Goal: Transaction & Acquisition: Download file/media

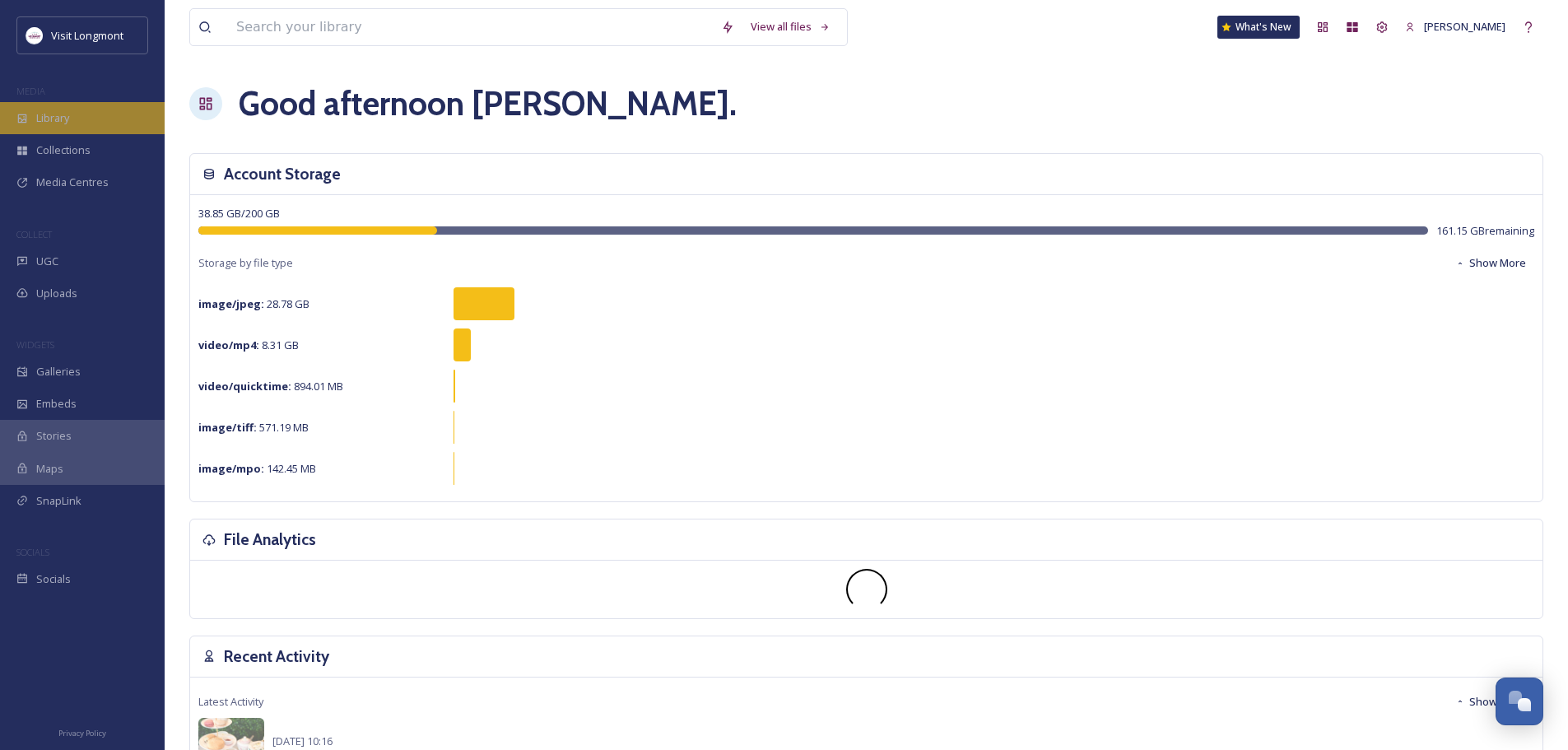
click at [37, 121] on span "Library" at bounding box center [52, 118] width 33 height 15
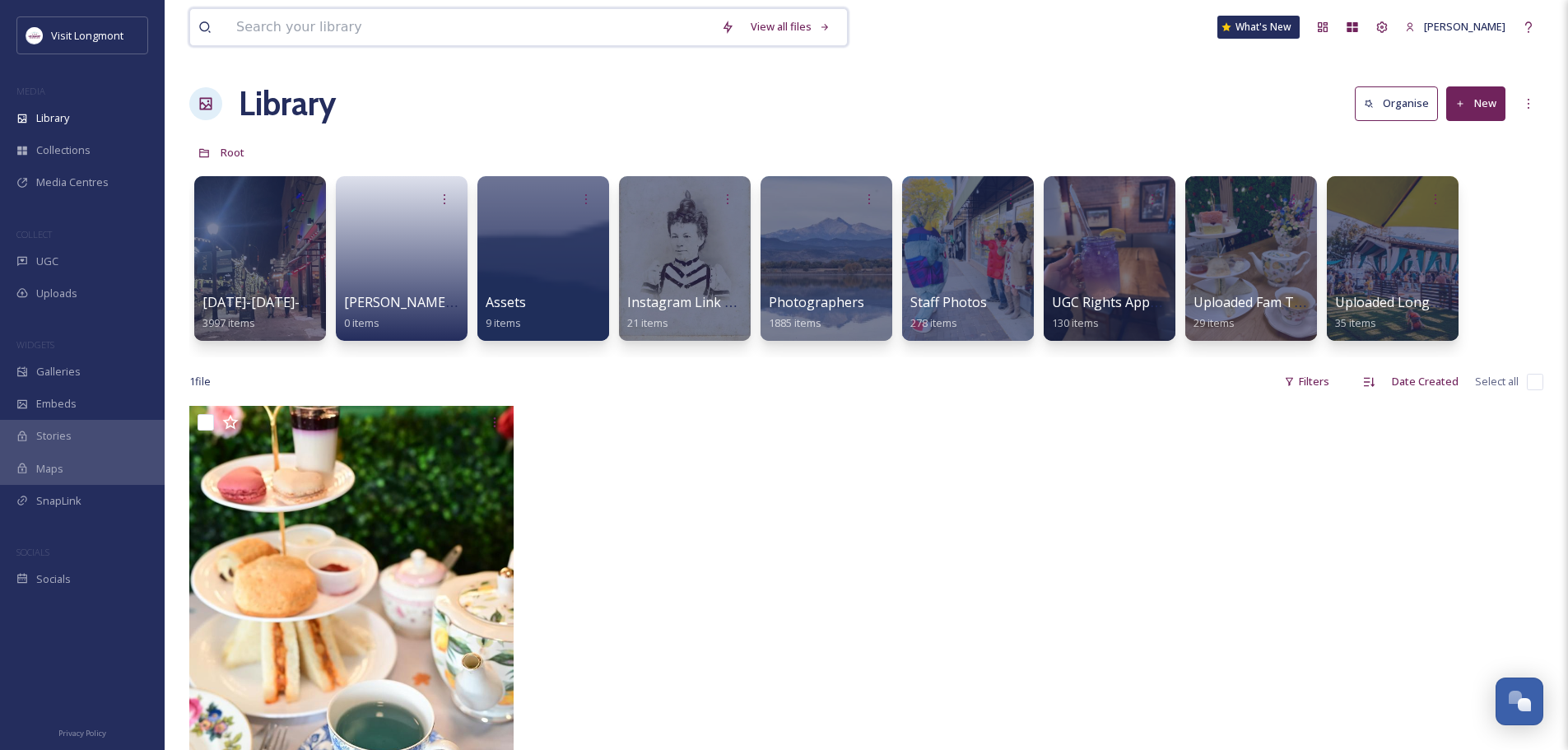
click at [270, 34] on input at bounding box center [471, 27] width 485 height 36
type input "sandstone'"
type input "sandstone"
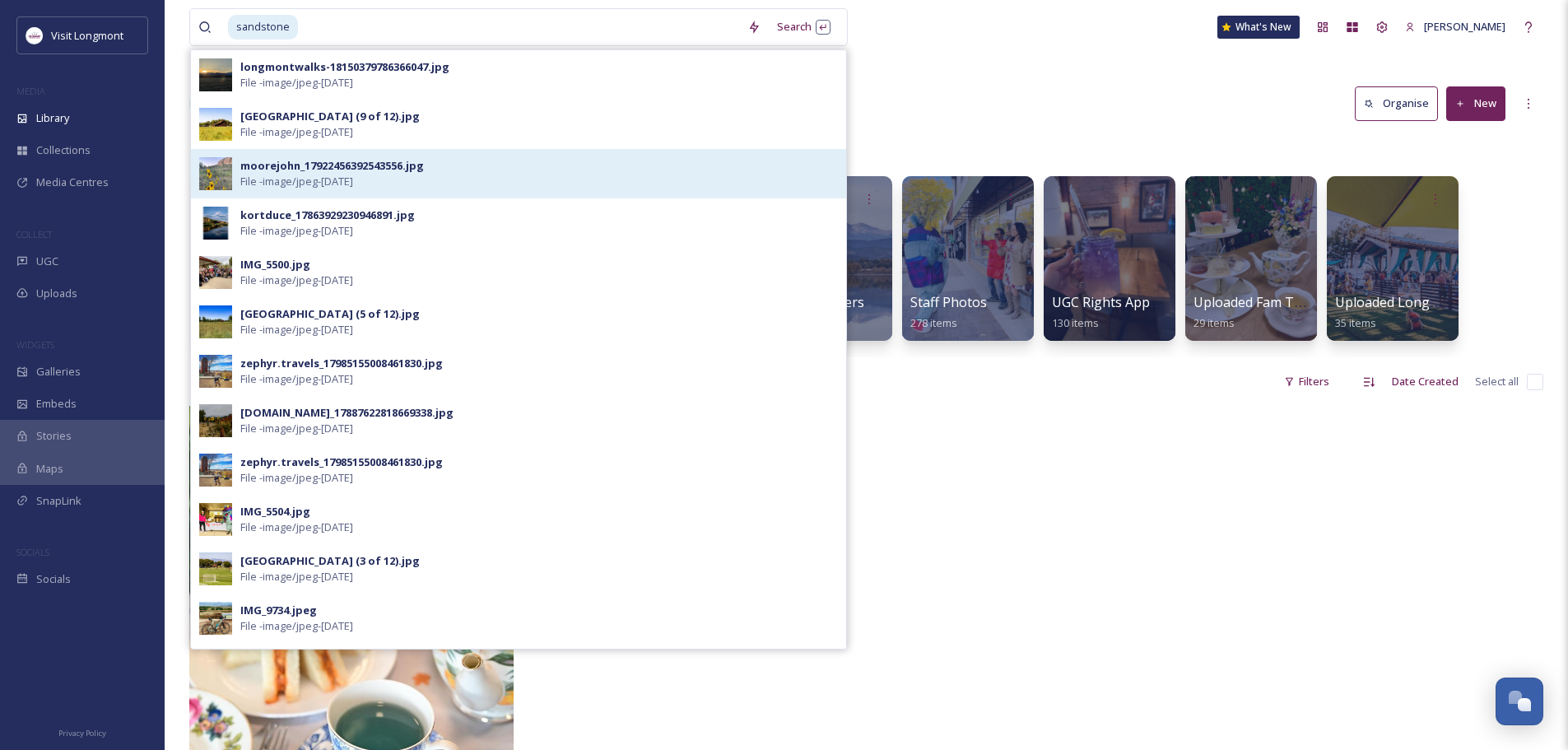
click at [221, 188] on img at bounding box center [216, 173] width 33 height 33
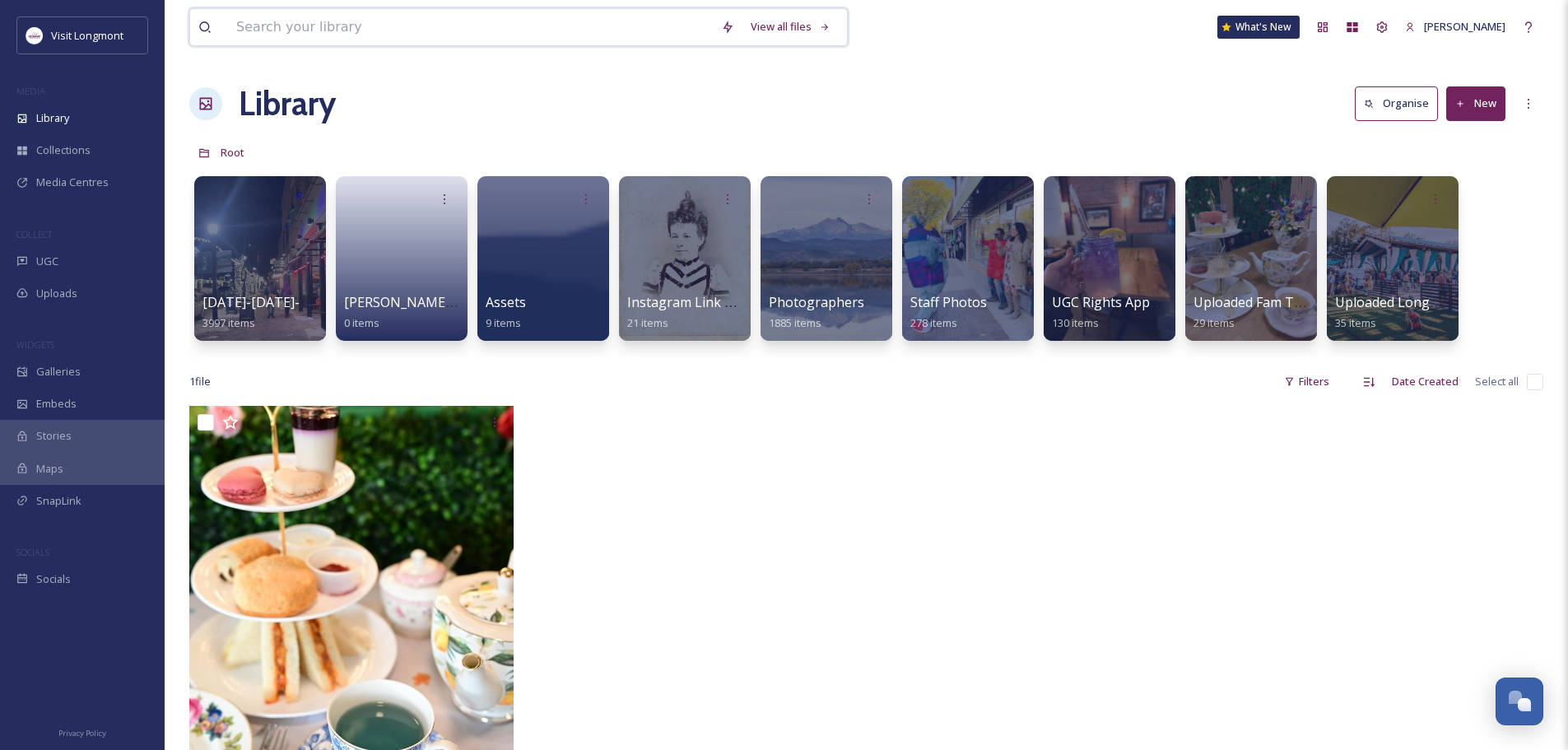
click at [259, 29] on input at bounding box center [471, 27] width 485 height 36
type input "sandstone"
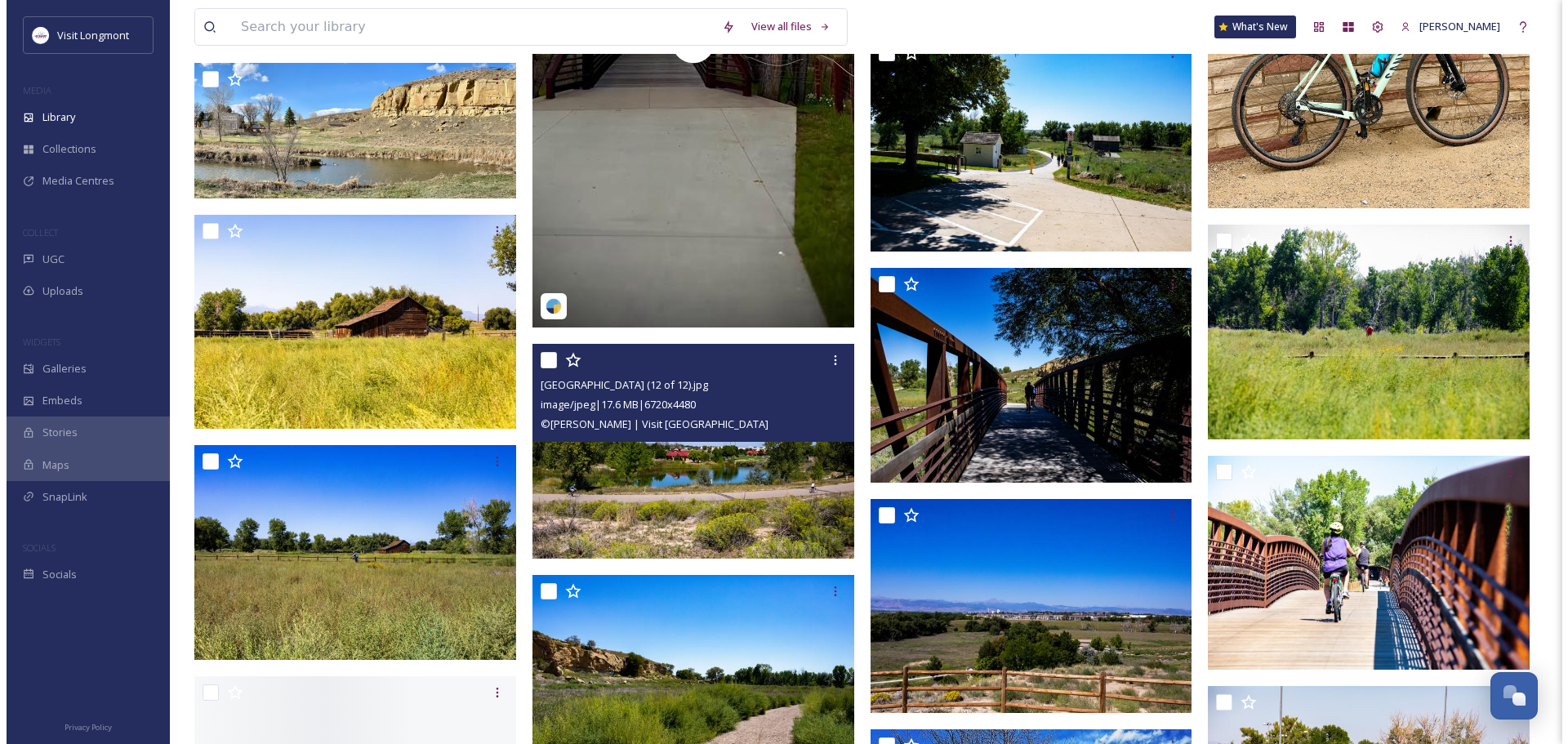
scroll to position [735, 0]
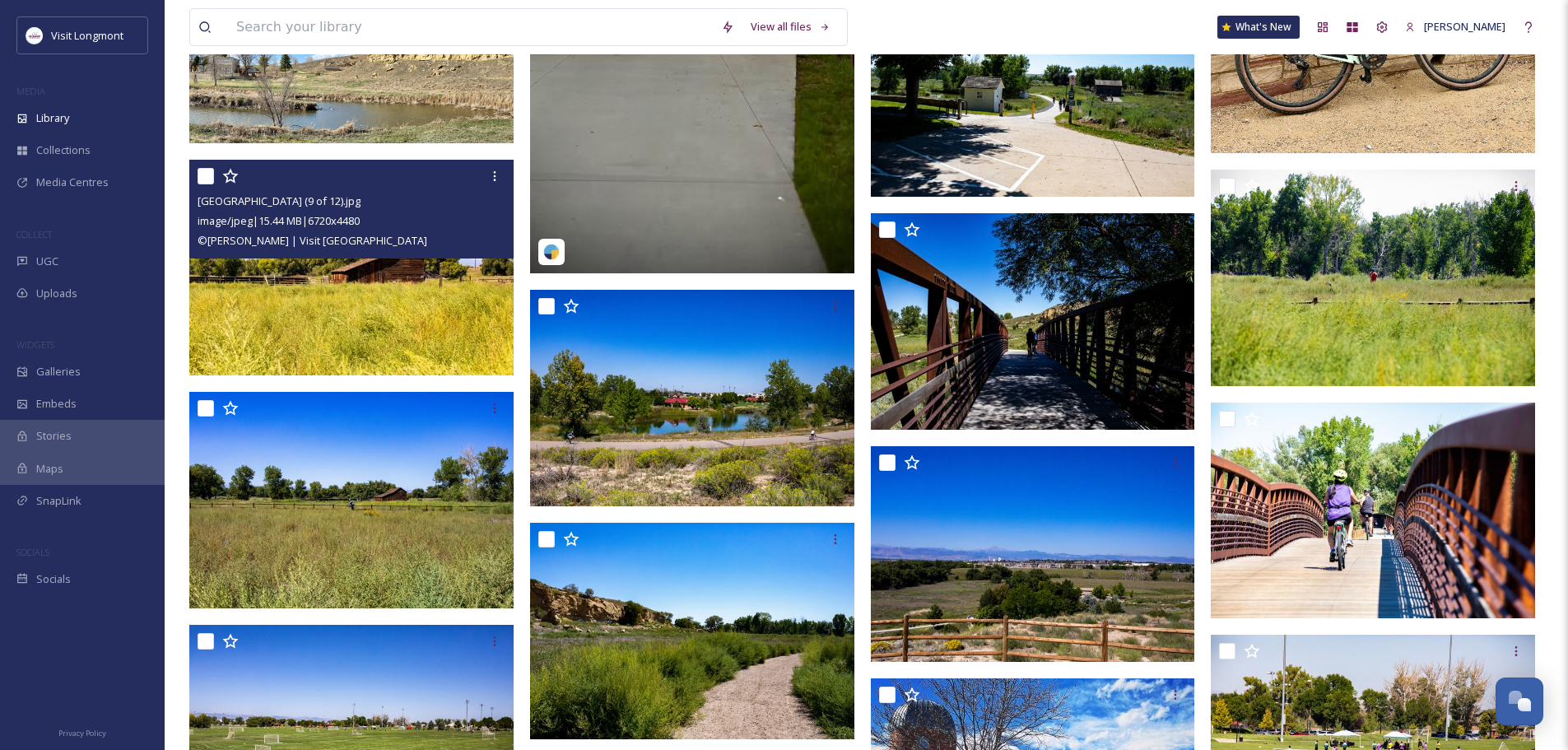
click at [354, 321] on img at bounding box center [351, 268] width 324 height 216
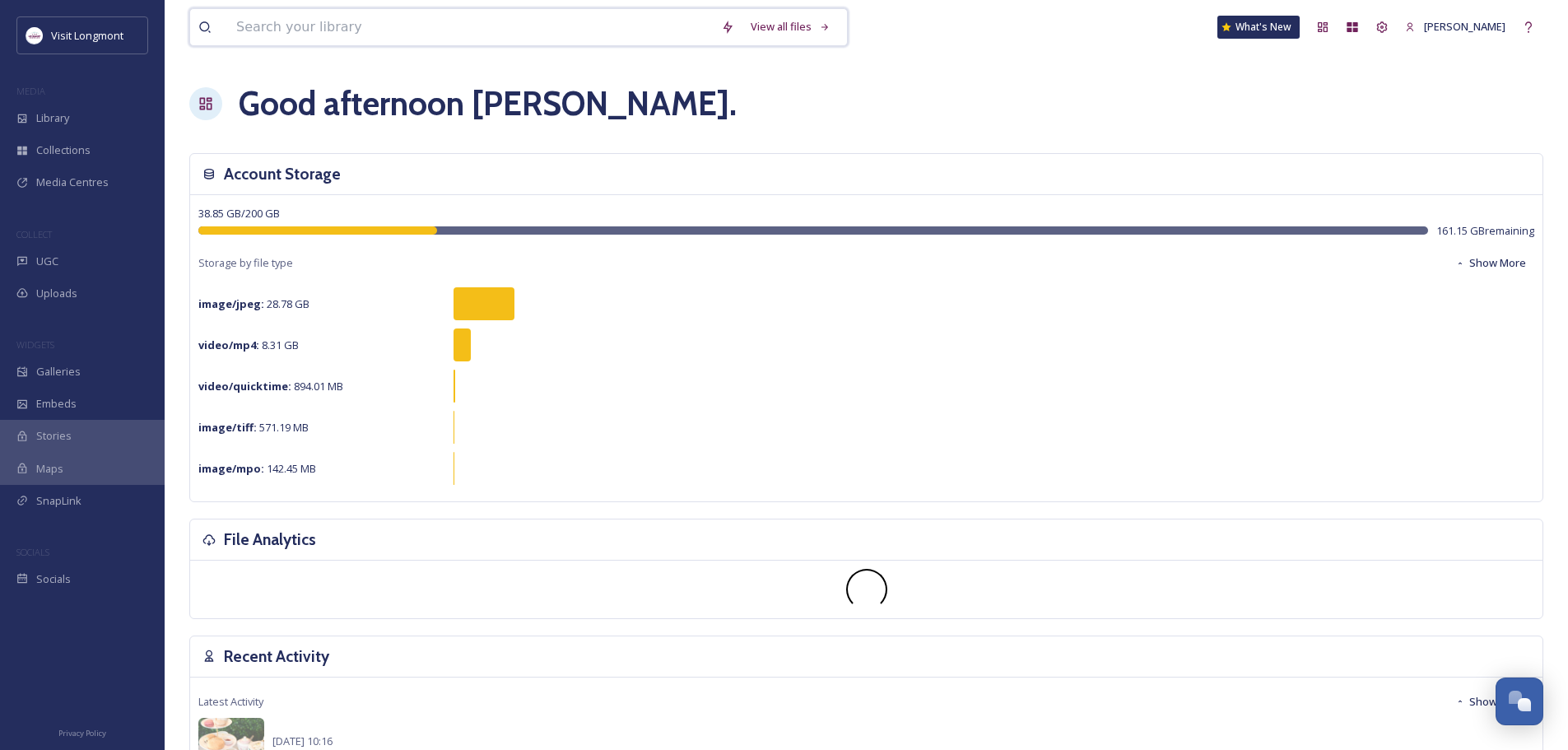
click at [273, 34] on input at bounding box center [471, 27] width 485 height 36
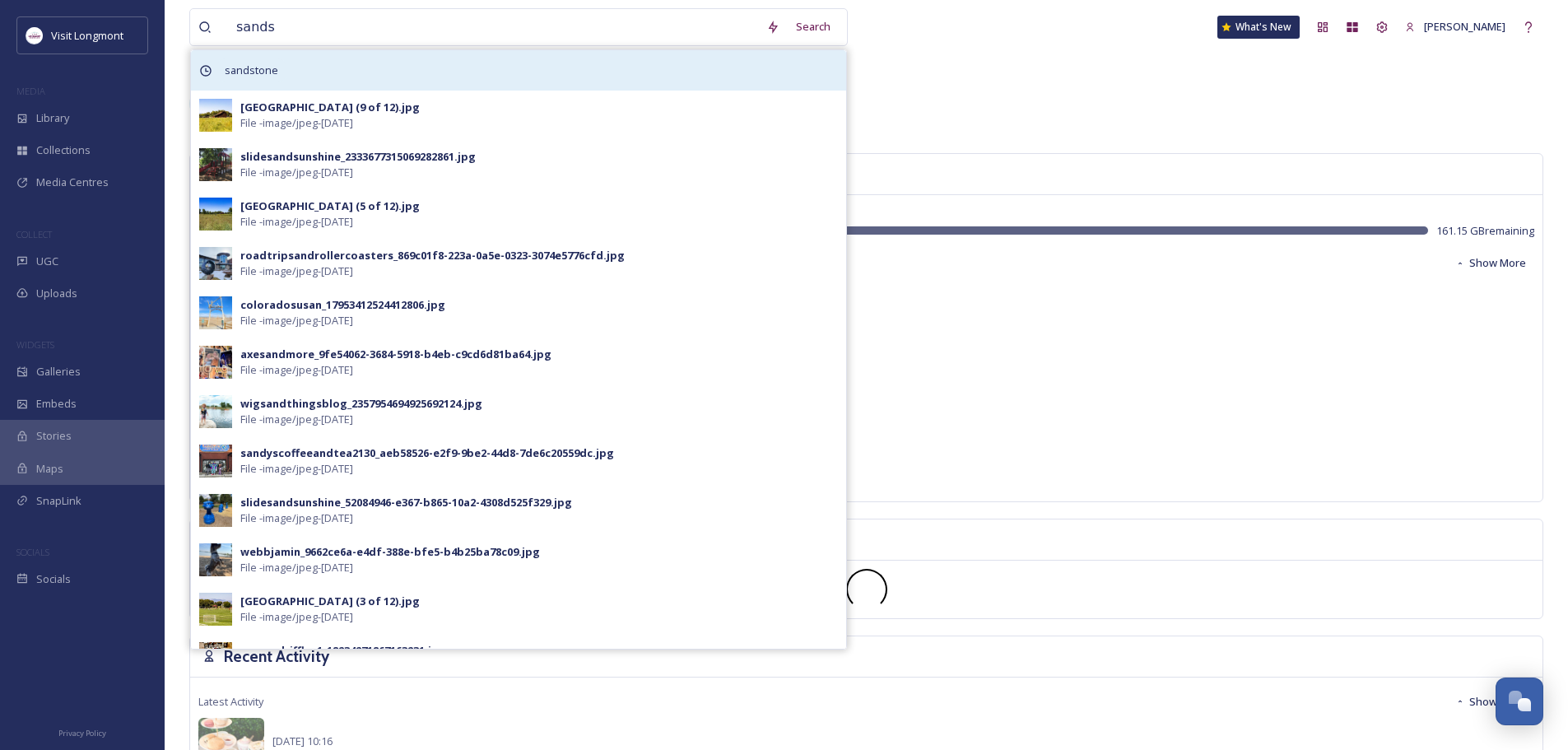
click at [251, 68] on span "sandstone" at bounding box center [252, 70] width 70 height 24
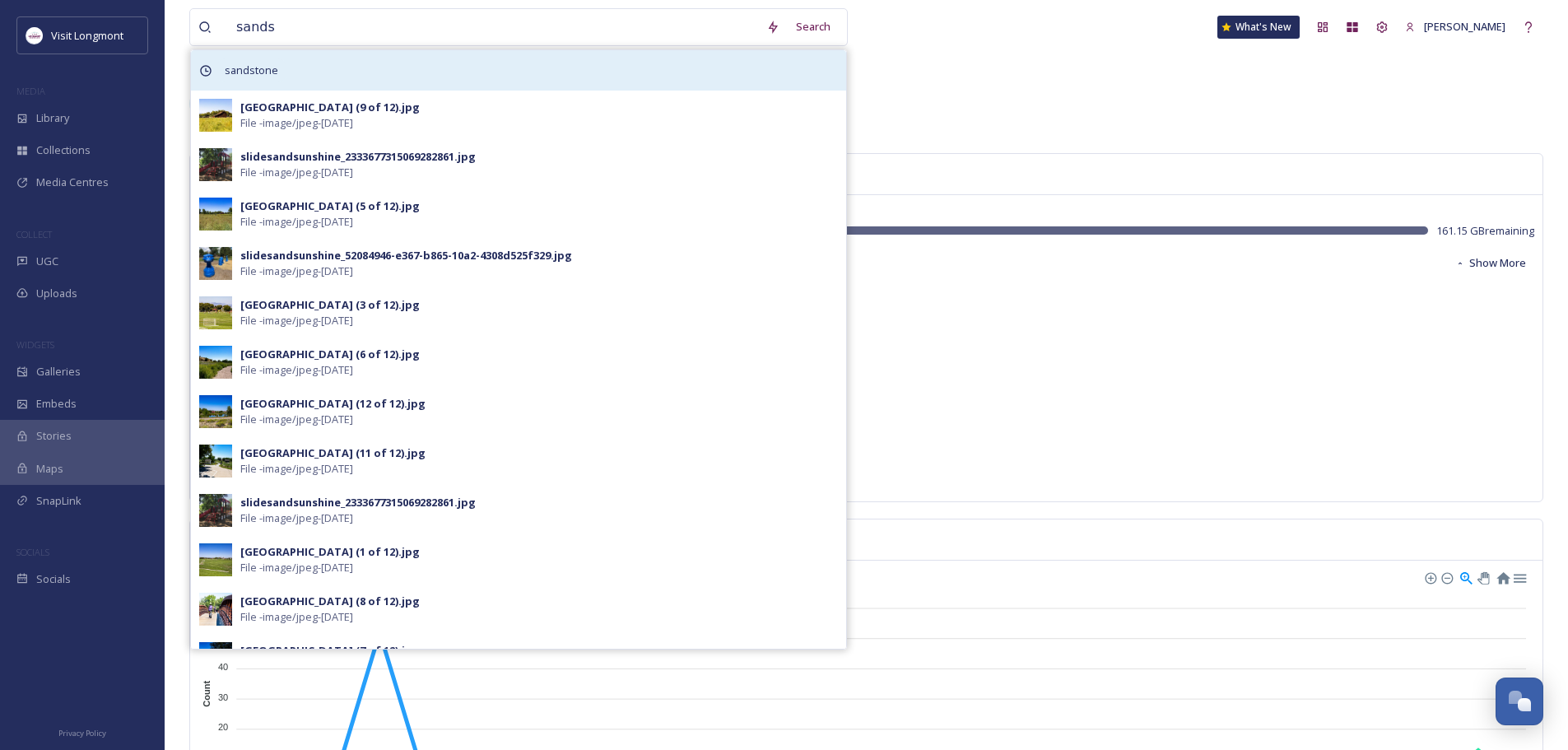
click at [289, 71] on div "sandstone" at bounding box center [518, 70] width 655 height 40
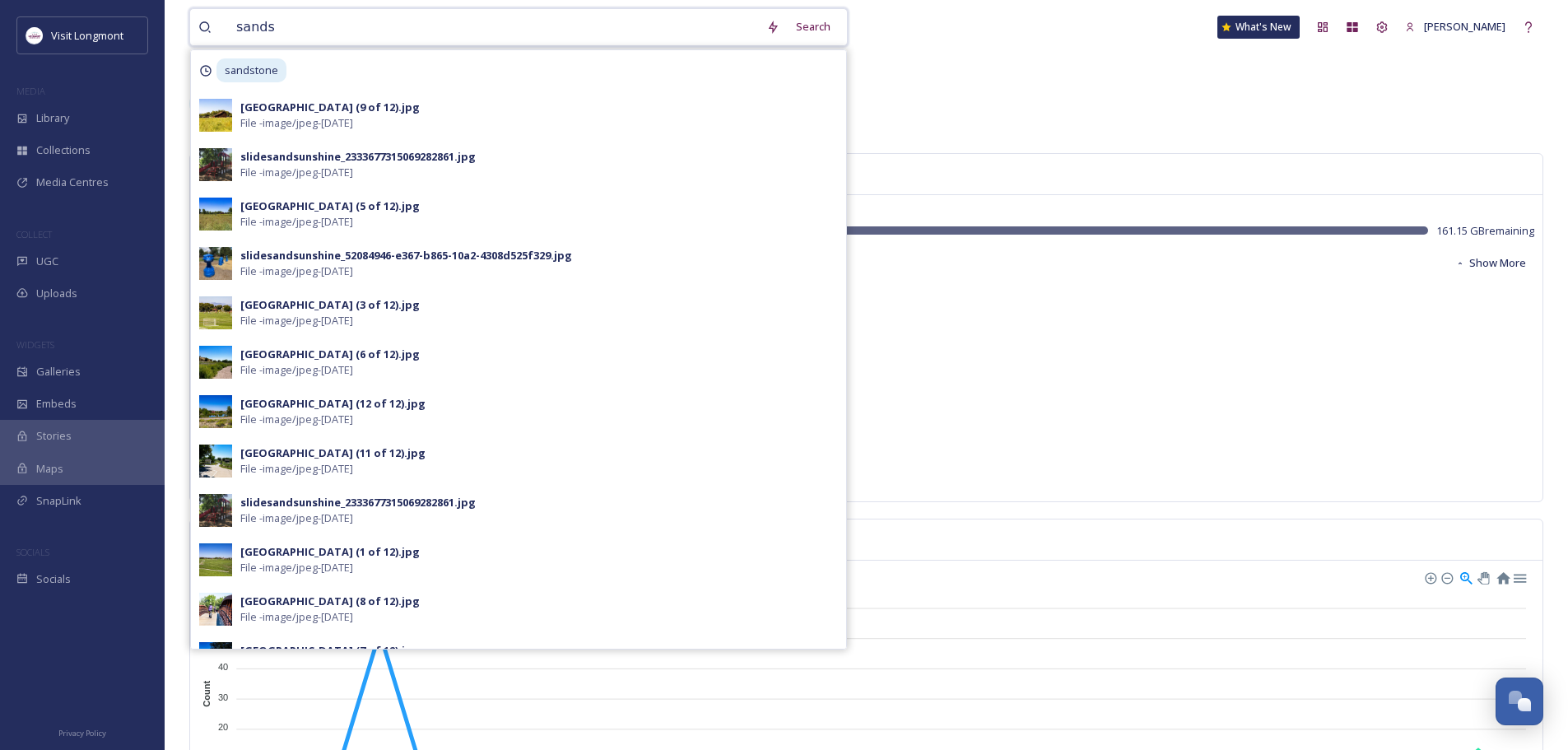
click at [283, 30] on input "sands" at bounding box center [493, 27] width 530 height 36
type input "sandstone"
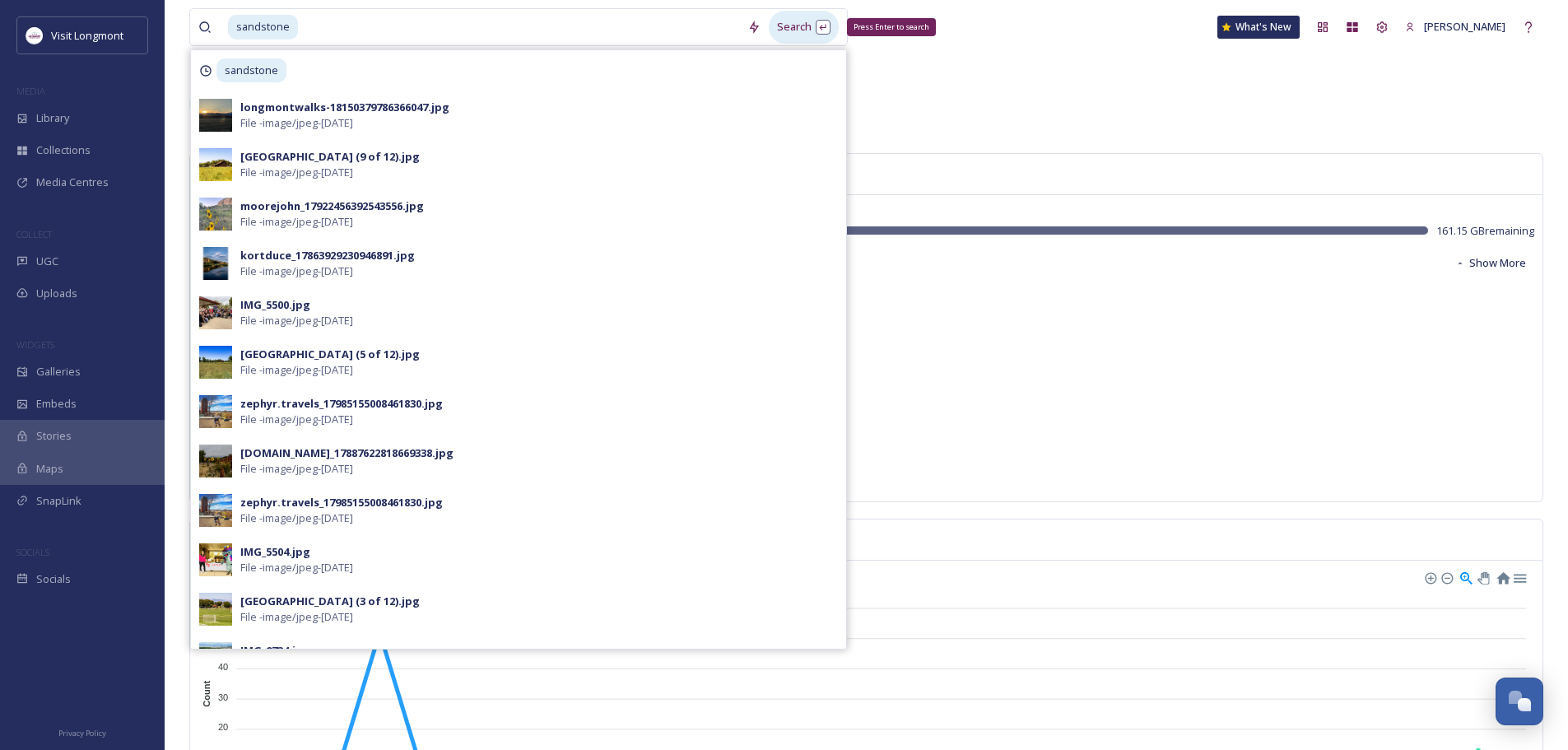
click at [787, 28] on div "Search Press Enter to search" at bounding box center [804, 27] width 70 height 32
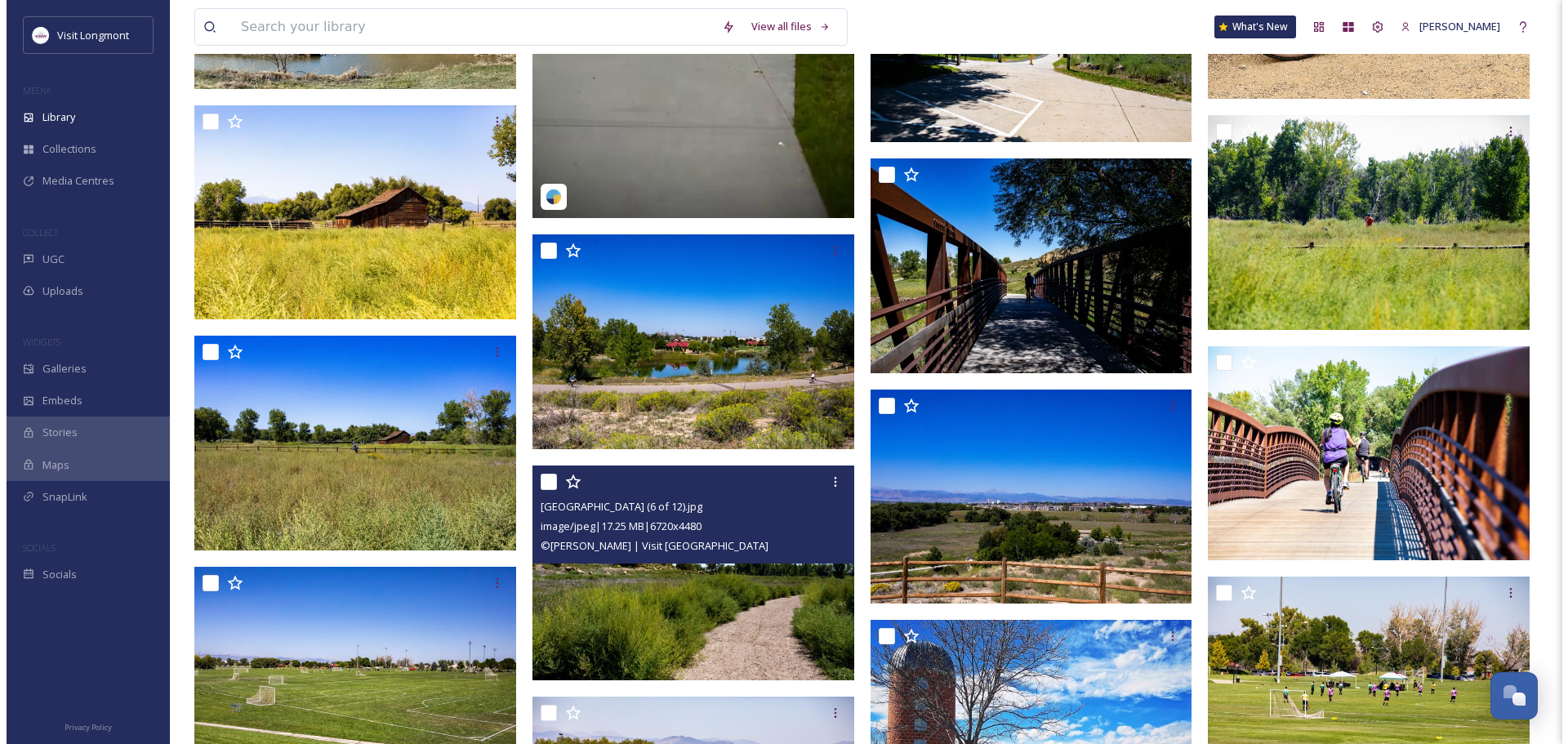
scroll to position [816, 0]
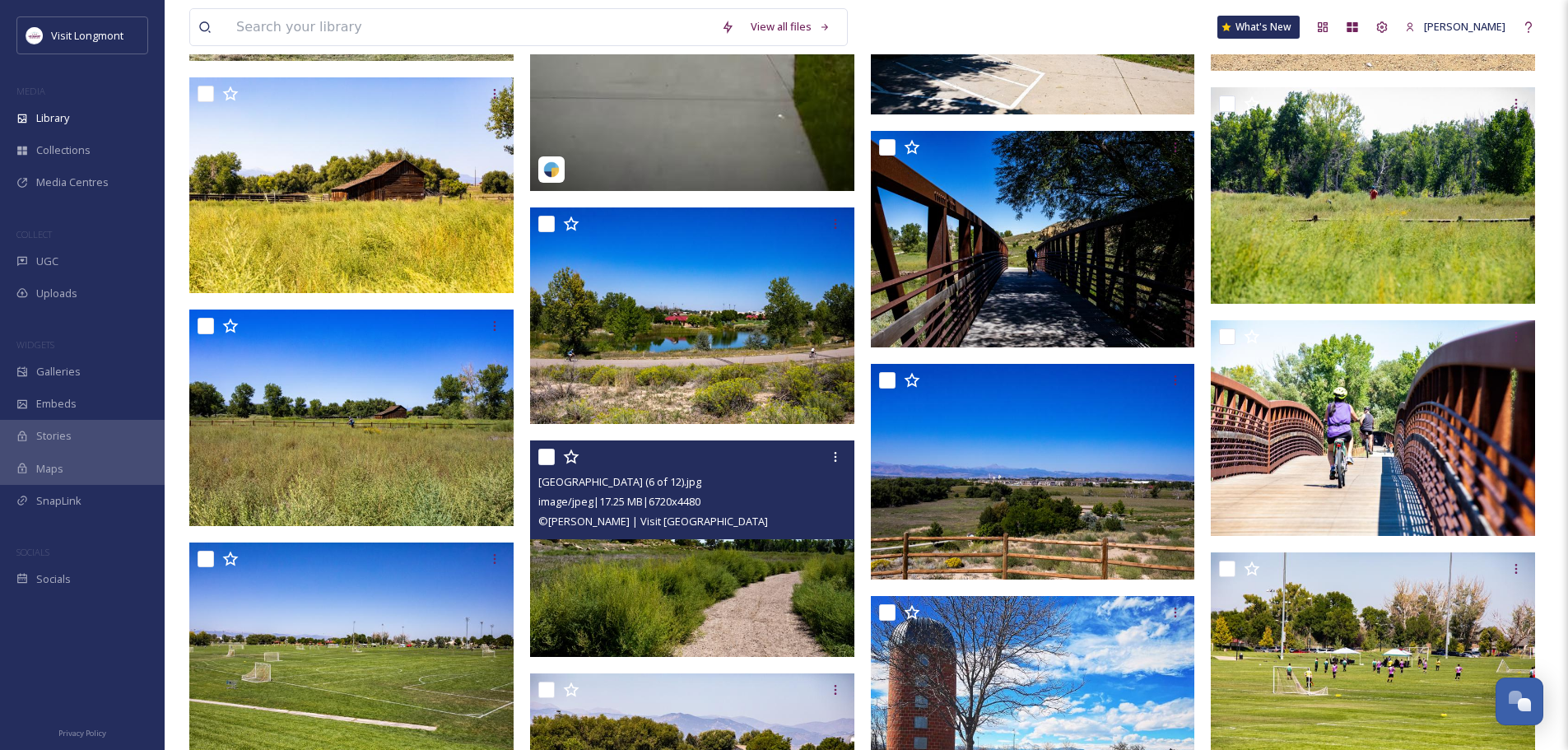
click at [604, 560] on img at bounding box center [692, 548] width 324 height 216
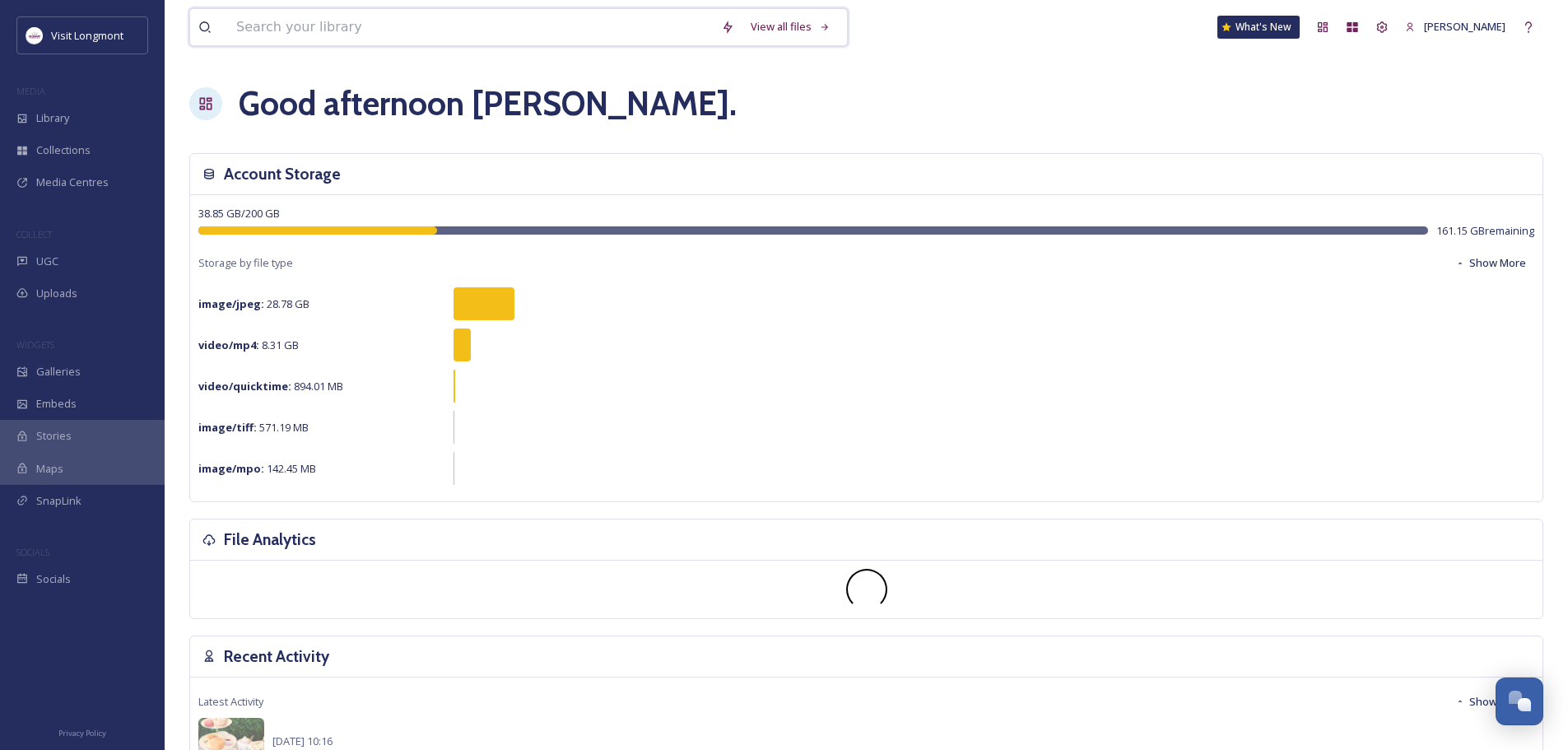
click at [296, 29] on input at bounding box center [471, 27] width 485 height 36
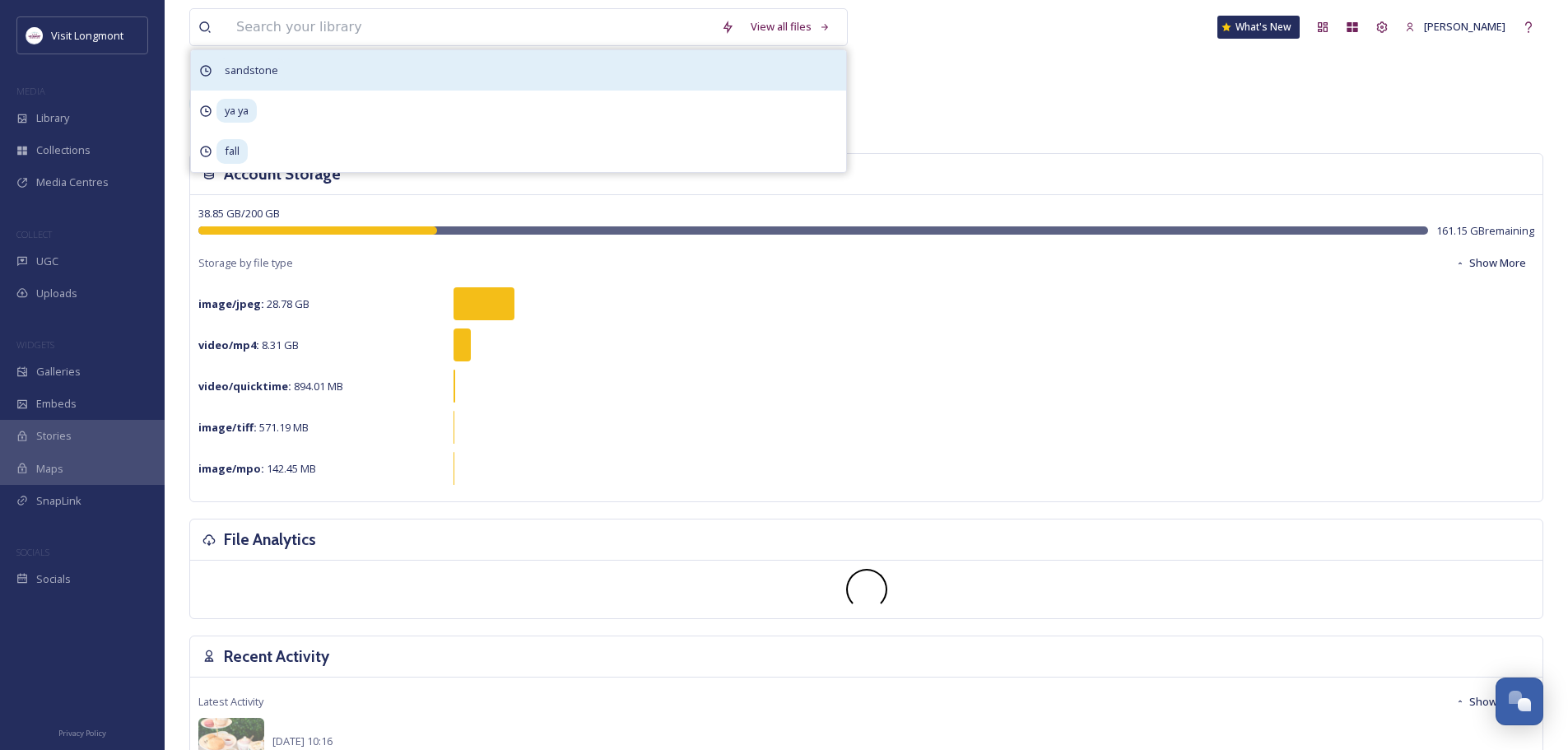
click at [270, 68] on span "sandstone" at bounding box center [252, 70] width 70 height 24
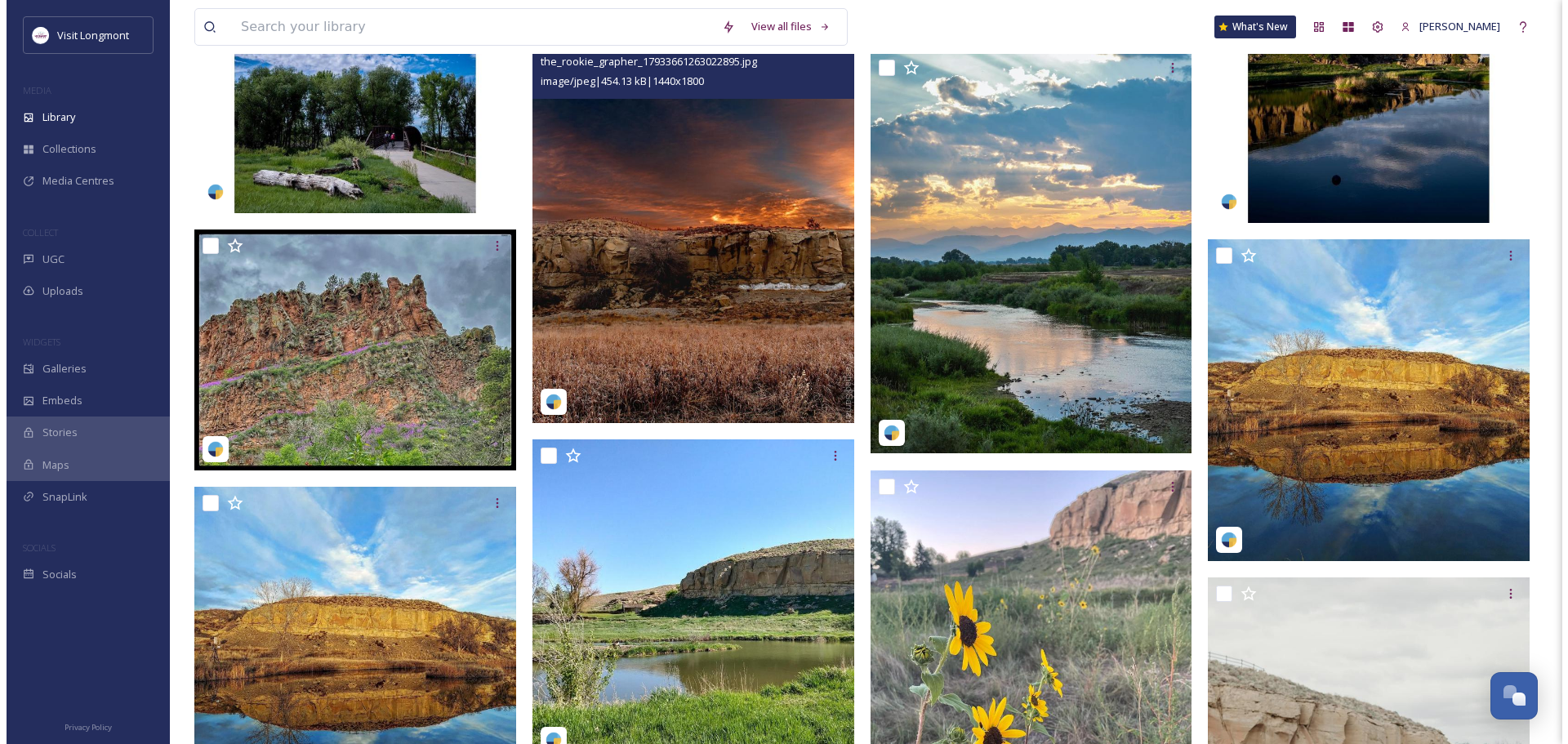
scroll to position [1714, 0]
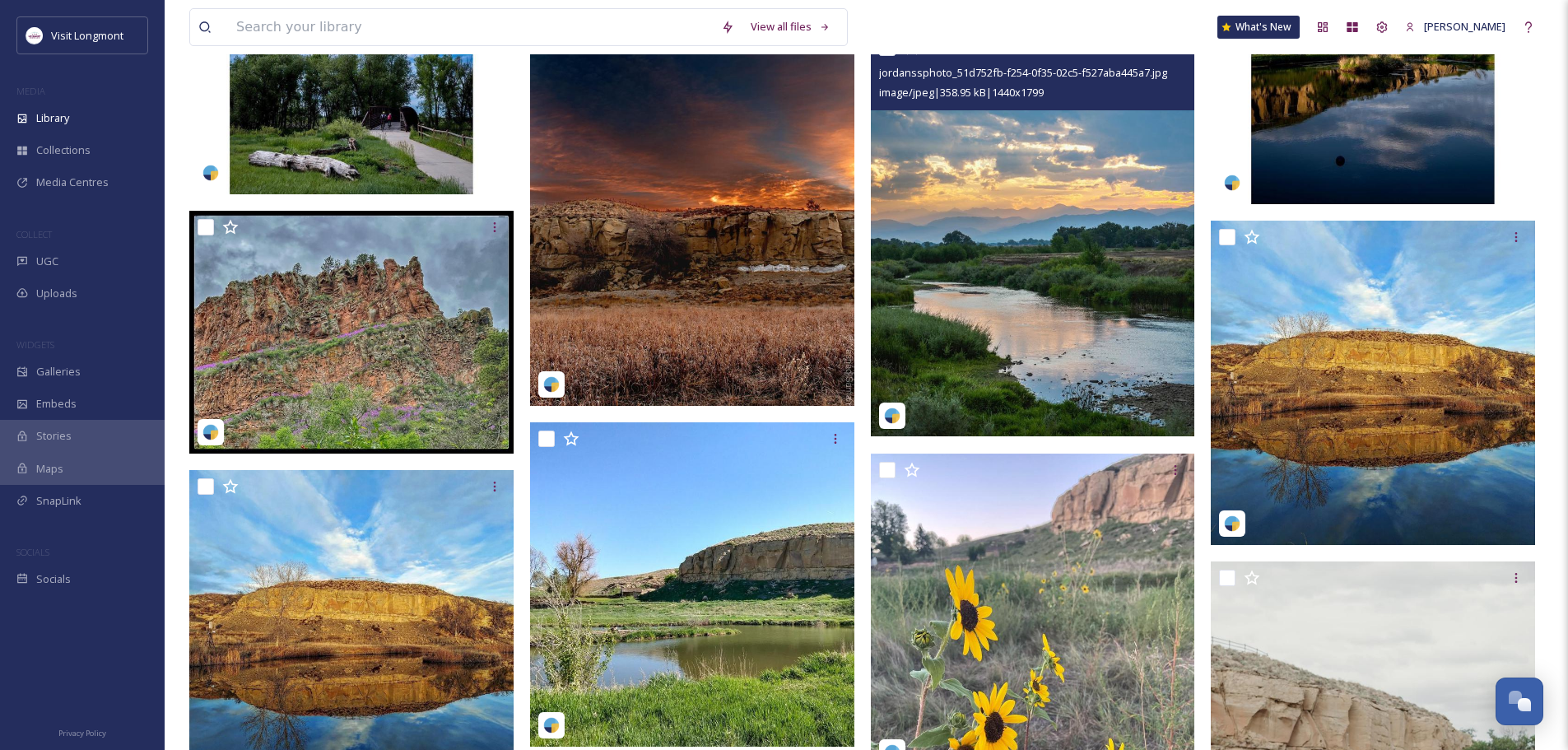
click at [978, 356] on img at bounding box center [1032, 234] width 324 height 405
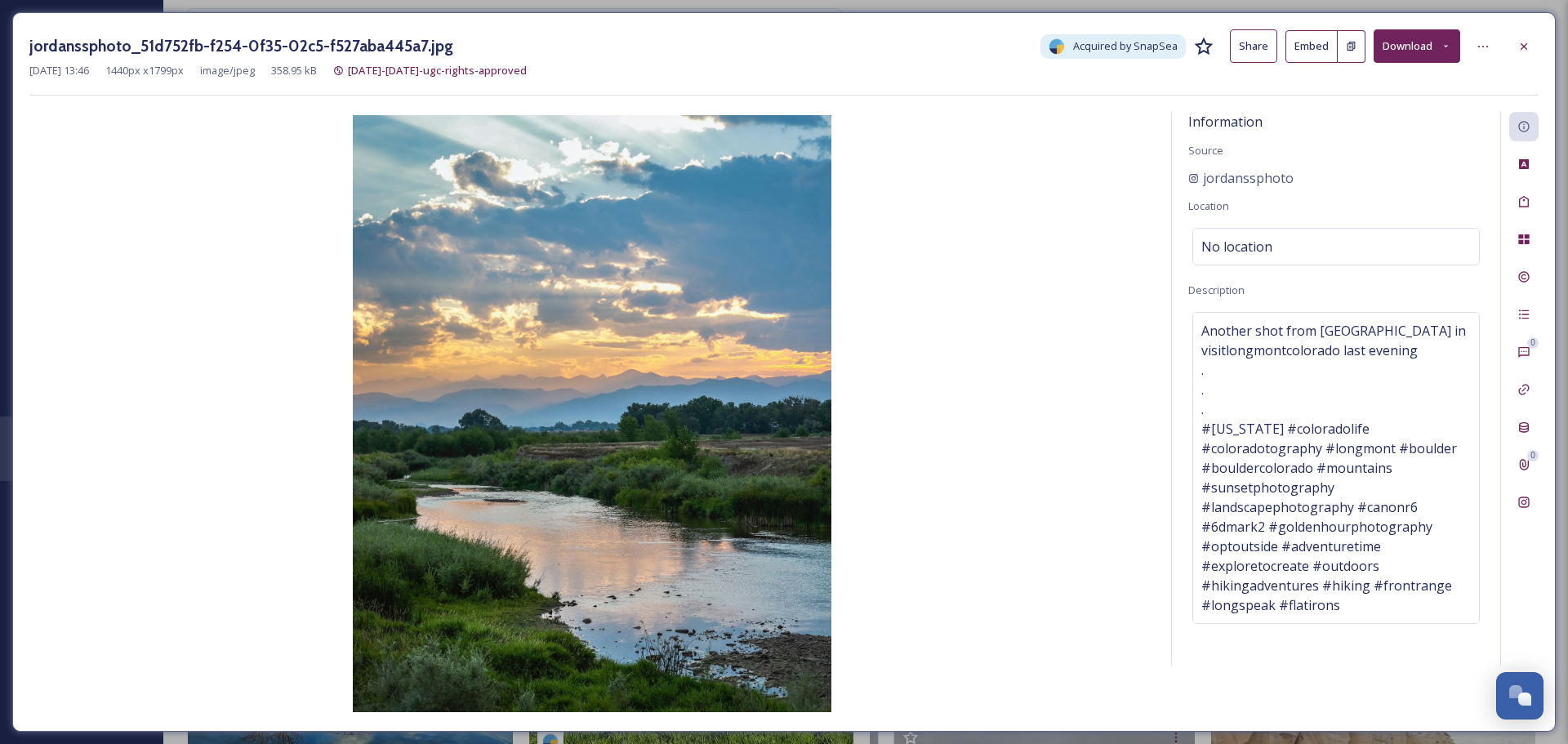
click at [1408, 47] on button "Download" at bounding box center [1416, 46] width 86 height 34
click at [1355, 78] on span "Download Original (1440 x 1799)" at bounding box center [1374, 83] width 154 height 15
